Goal: Information Seeking & Learning: Check status

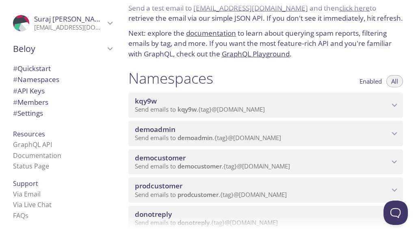
scroll to position [34, 0]
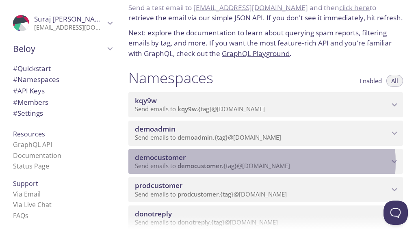
click at [262, 163] on span "Send emails to democustomer . {tag} @[DOMAIN_NAME]" at bounding box center [212, 166] width 155 height 8
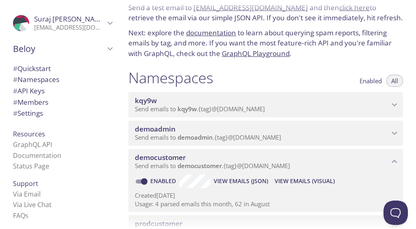
click at [313, 179] on span "View Emails (Visual)" at bounding box center [305, 181] width 60 height 10
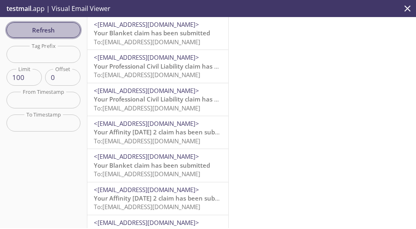
click at [54, 34] on span "Refresh" at bounding box center [43, 30] width 61 height 11
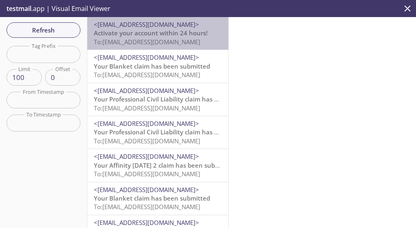
click at [158, 40] on span "To: [EMAIL_ADDRESS][DOMAIN_NAME]" at bounding box center [147, 42] width 107 height 8
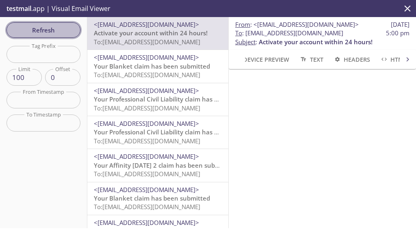
click at [39, 34] on span "Refresh" at bounding box center [43, 30] width 61 height 11
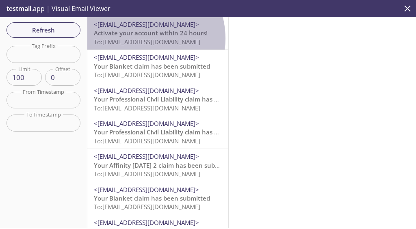
click at [137, 39] on span "To: [EMAIL_ADDRESS][DOMAIN_NAME]" at bounding box center [147, 42] width 107 height 8
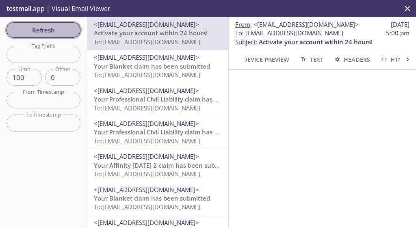
click at [61, 32] on span "Refresh" at bounding box center [43, 30] width 61 height 11
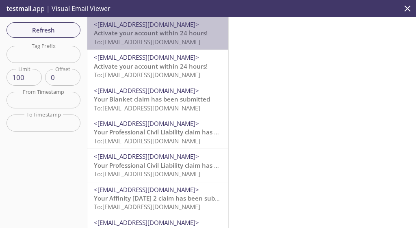
click at [176, 36] on span "Activate your account within 24 hours!" at bounding box center [151, 33] width 114 height 8
